Goal: Navigation & Orientation: Find specific page/section

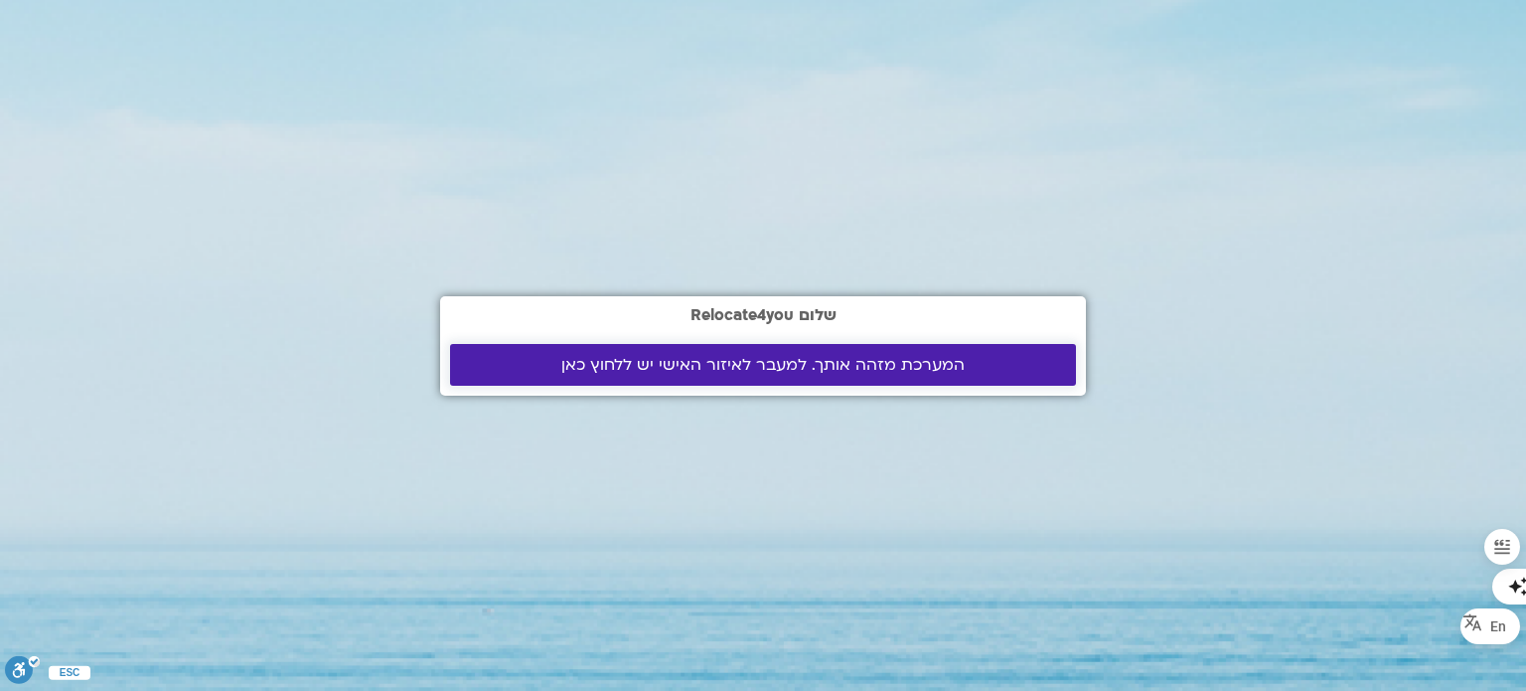
click at [591, 373] on span "המערכת מזהה אותך. למעבר לאיזור האישי יש ללחוץ כאן" at bounding box center [762, 365] width 403 height 18
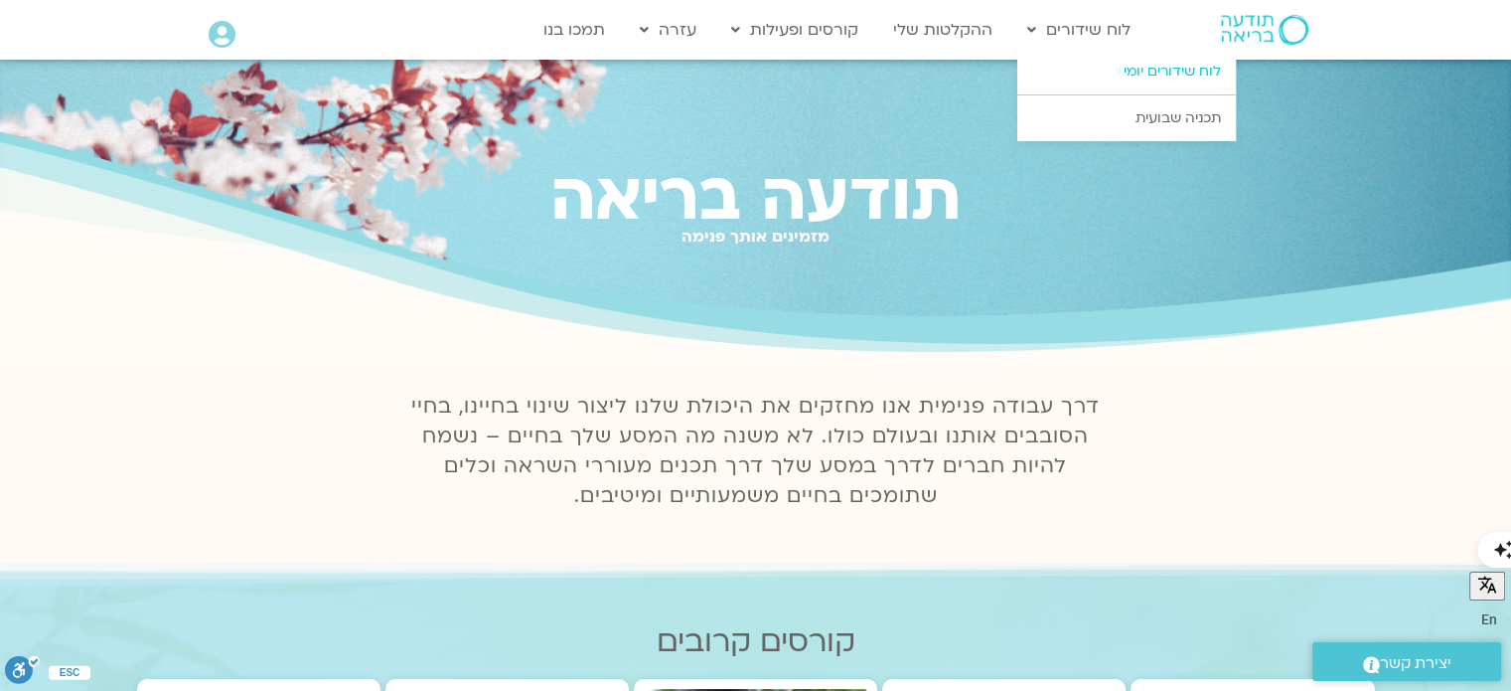
click at [1121, 67] on link "לוח שידורים יומי" at bounding box center [1126, 72] width 219 height 46
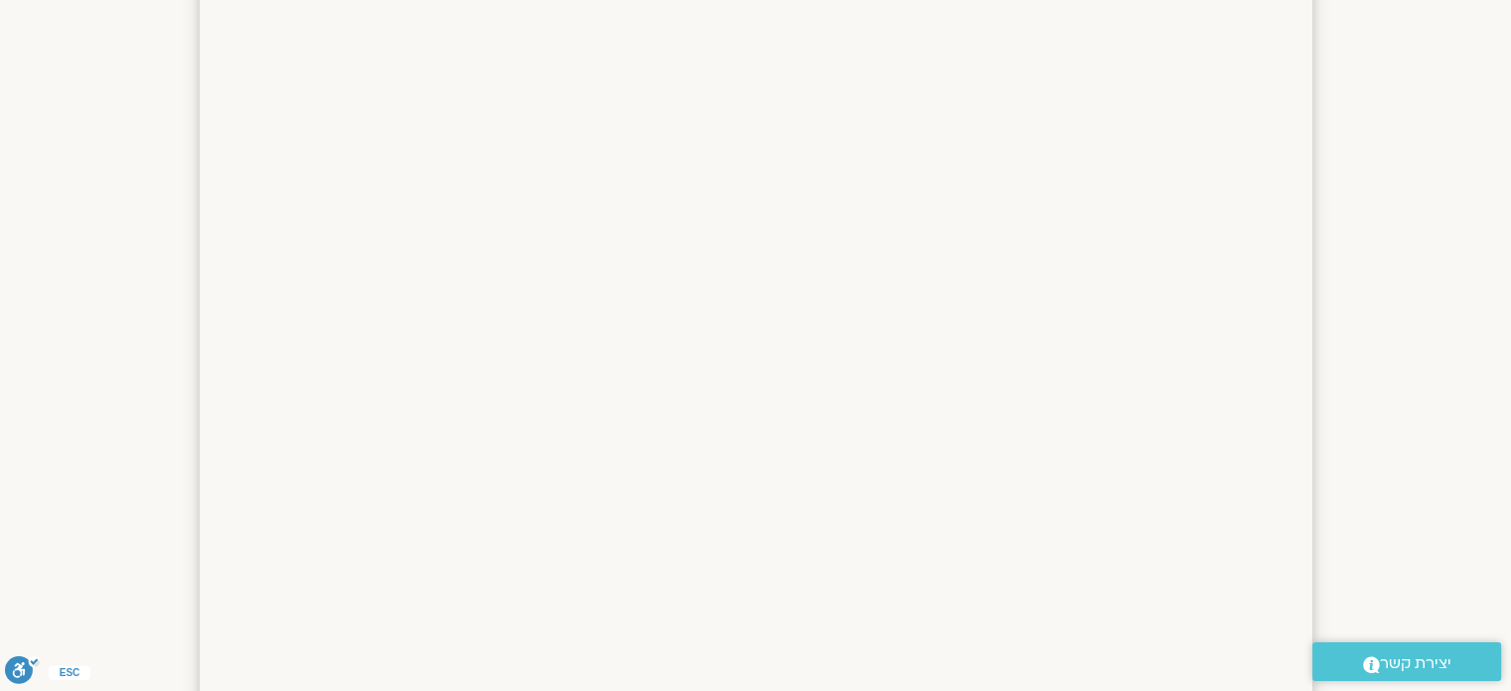
scroll to position [2146, 0]
